Goal: Information Seeking & Learning: Learn about a topic

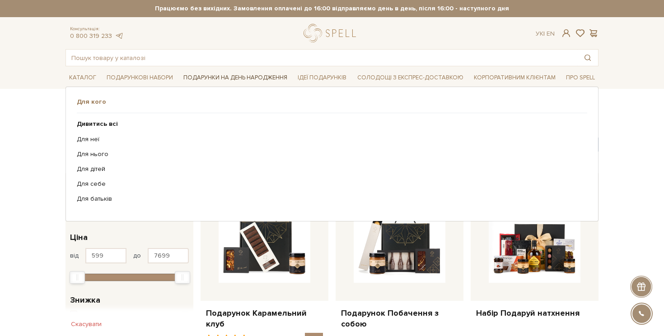
click at [224, 75] on link "Подарунки на День народження" at bounding box center [235, 78] width 111 height 14
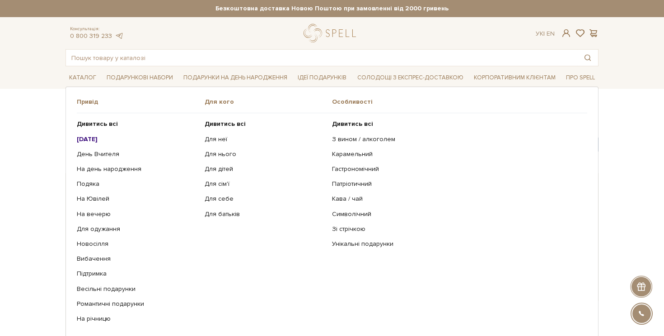
click at [98, 137] on b "[DATE]" at bounding box center [87, 139] width 21 height 8
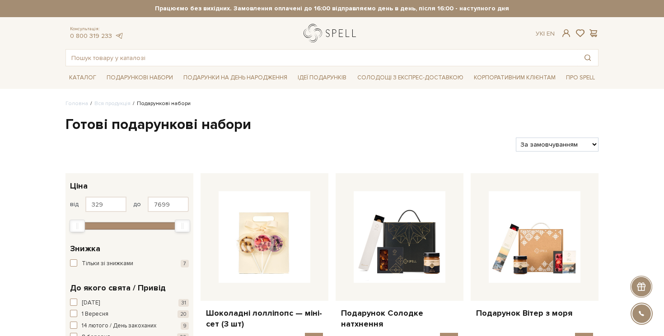
click at [301, 31] on div at bounding box center [331, 33] width 67 height 19
click at [312, 25] on link "logo" at bounding box center [331, 33] width 56 height 19
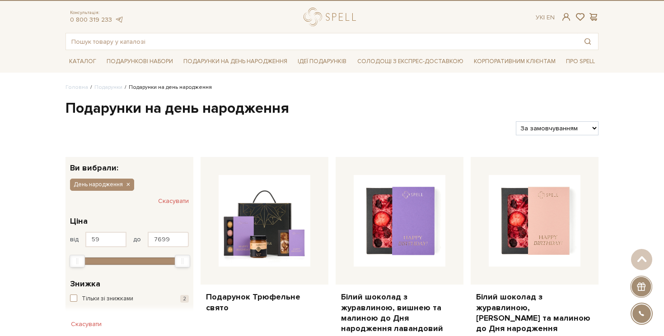
scroll to position [12, 0]
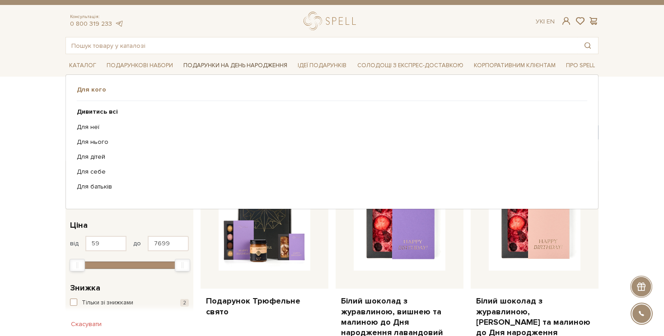
click at [228, 67] on link "Подарунки на День народження" at bounding box center [235, 66] width 111 height 14
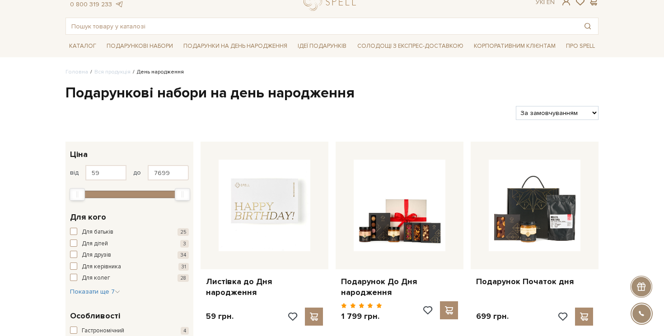
scroll to position [36, 0]
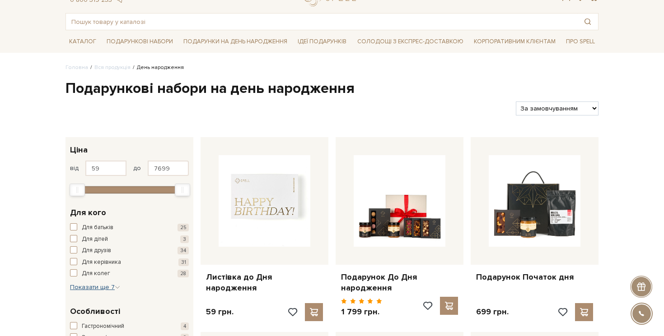
click at [88, 287] on span "Показати ще 7" at bounding box center [95, 288] width 50 height 8
click at [87, 315] on span "Для нього" at bounding box center [96, 315] width 28 height 9
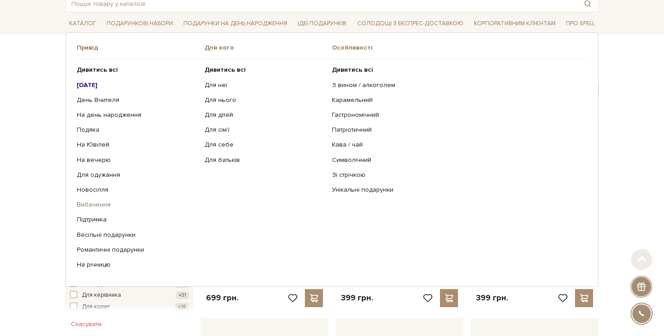
scroll to position [55, 0]
click at [100, 68] on b "Дивитись всі" at bounding box center [97, 69] width 41 height 8
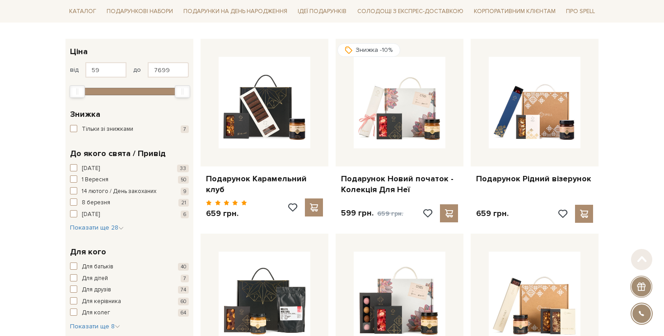
scroll to position [135, 0]
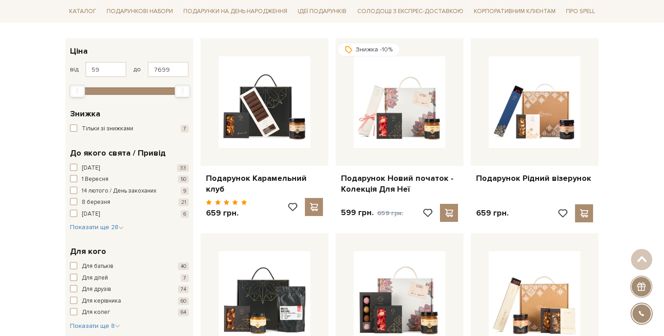
click at [98, 232] on div "До якого свята / Привід Новий рік 33 1 Вересня 50 14 лютого / День закоханих 9 …" at bounding box center [129, 189] width 128 height 99
click at [106, 224] on span "Показати ще 28" at bounding box center [97, 228] width 54 height 8
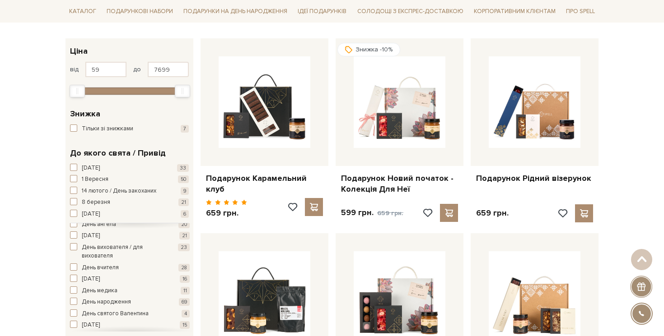
scroll to position [43, 0]
click at [100, 304] on span "День народження" at bounding box center [106, 302] width 49 height 9
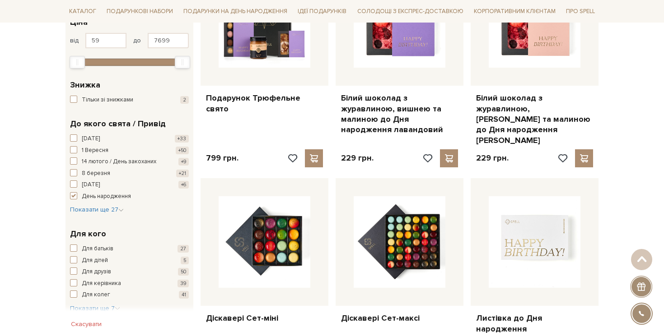
scroll to position [273, 0]
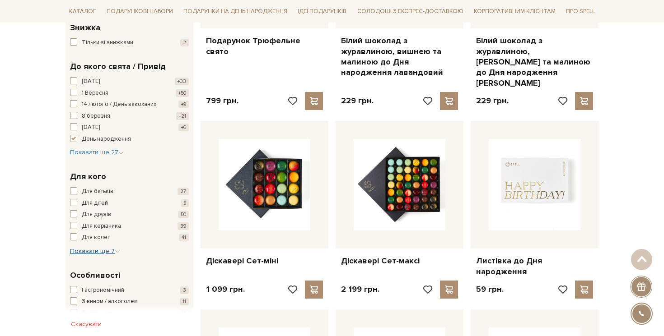
click at [94, 253] on span "Показати ще 7" at bounding box center [95, 251] width 50 height 8
click at [88, 281] on span "Для нього" at bounding box center [96, 279] width 28 height 9
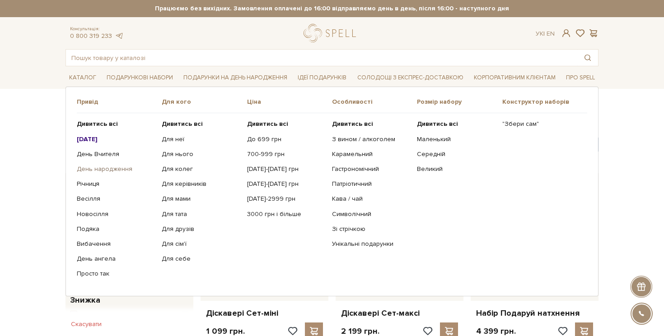
click at [122, 172] on link "День народження" at bounding box center [116, 169] width 78 height 8
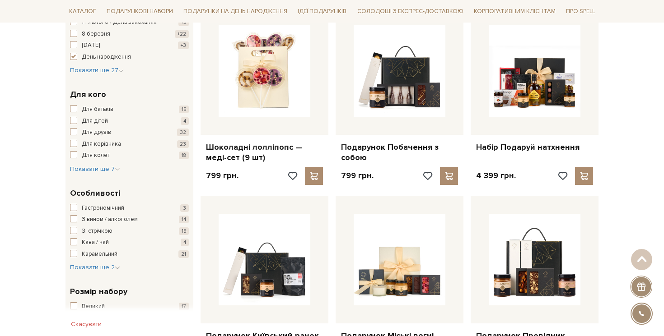
scroll to position [355, 0]
click at [91, 171] on span "Показати ще 7" at bounding box center [95, 169] width 50 height 8
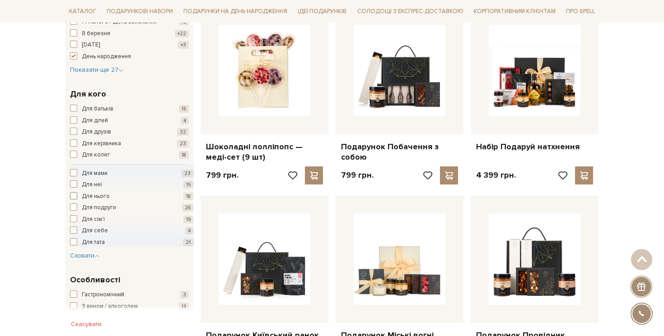
click at [91, 197] on span "Для нього" at bounding box center [96, 196] width 28 height 9
